Goal: Check status: Check status

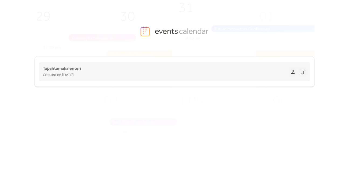
click at [293, 73] on button at bounding box center [293, 72] width 8 height 8
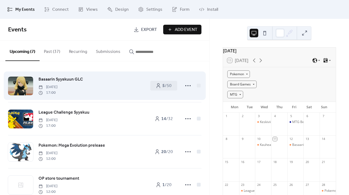
click at [69, 79] on span "Basaarin Syyskuun GLC" at bounding box center [60, 79] width 44 height 6
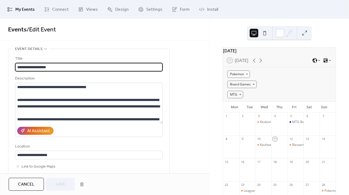
click at [23, 183] on span "Cancel" at bounding box center [26, 185] width 16 height 6
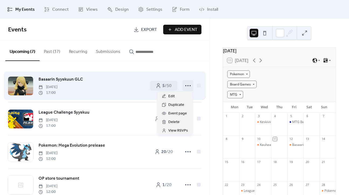
click at [190, 86] on icon at bounding box center [188, 86] width 9 height 9
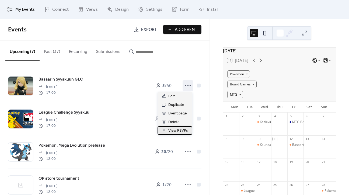
click at [177, 127] on div "View RSVPs" at bounding box center [174, 130] width 35 height 9
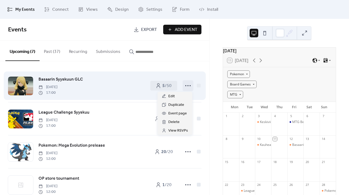
click at [189, 87] on icon at bounding box center [188, 86] width 9 height 9
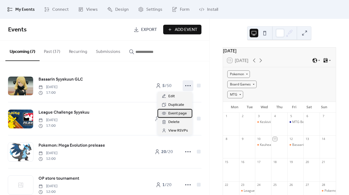
click at [183, 114] on span "Event page" at bounding box center [177, 114] width 19 height 6
